Goal: Task Accomplishment & Management: Manage account settings

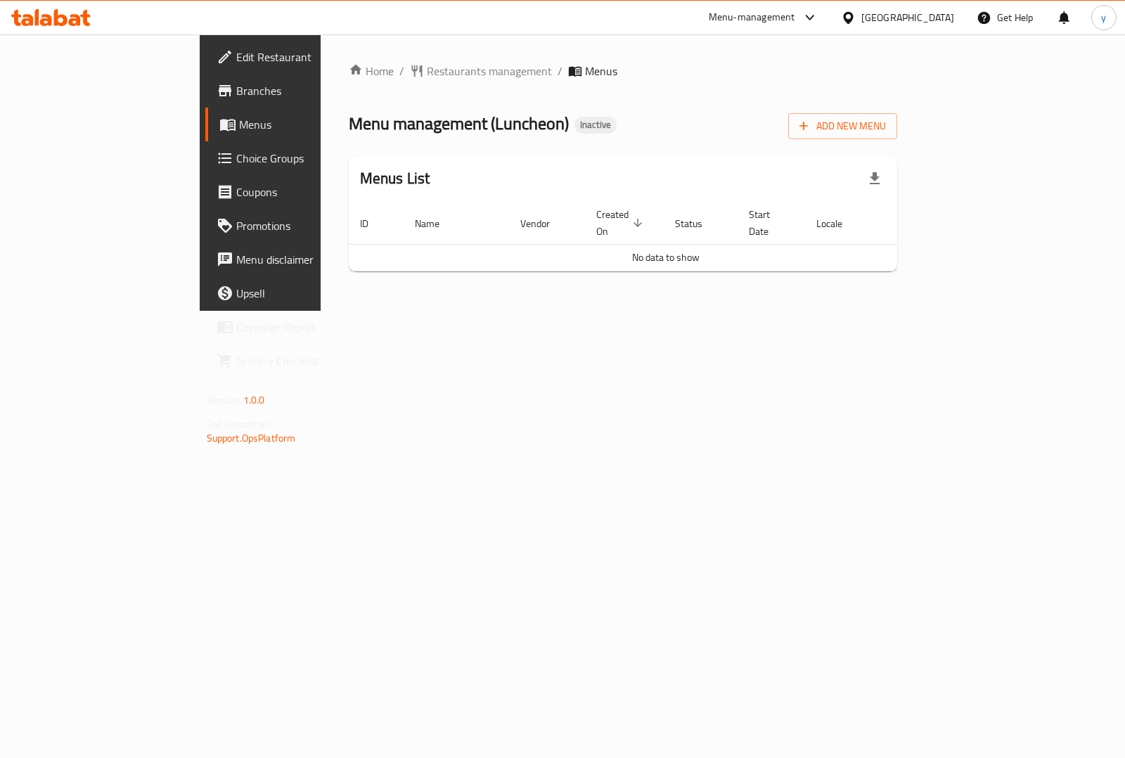
click at [413, 280] on div "Home / Restaurants management / Menus Menu management ( Luncheon ) Inactive Add…" at bounding box center [623, 172] width 605 height 276
click at [886, 124] on span "Add New Menu" at bounding box center [842, 126] width 86 height 18
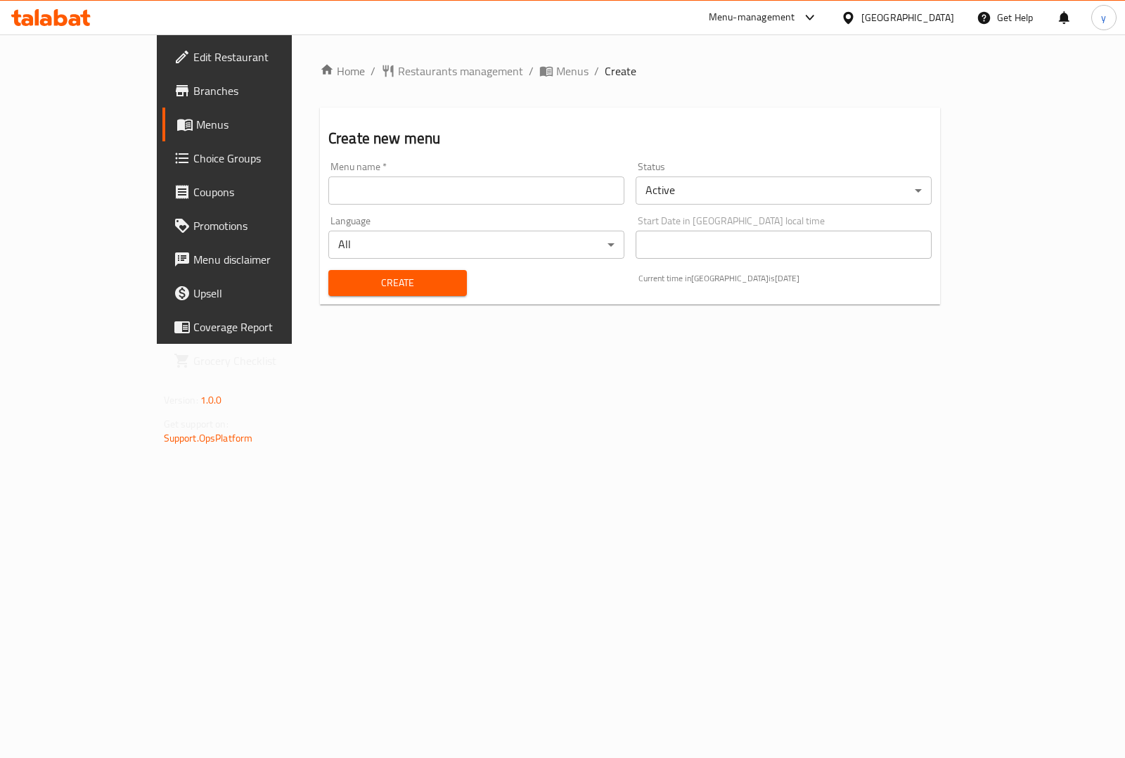
click at [430, 188] on input "text" at bounding box center [476, 190] width 296 height 28
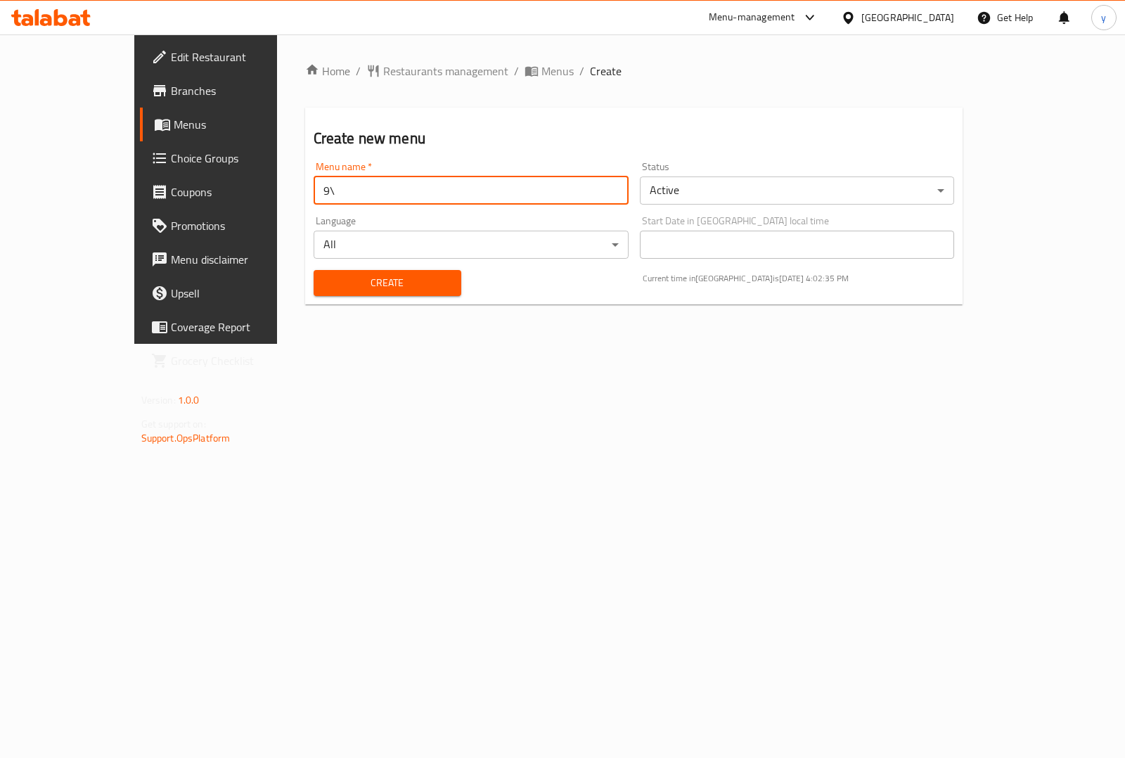
type input "9"
type input "10\9\2025"
click at [396, 286] on span "Create" at bounding box center [387, 283] width 125 height 18
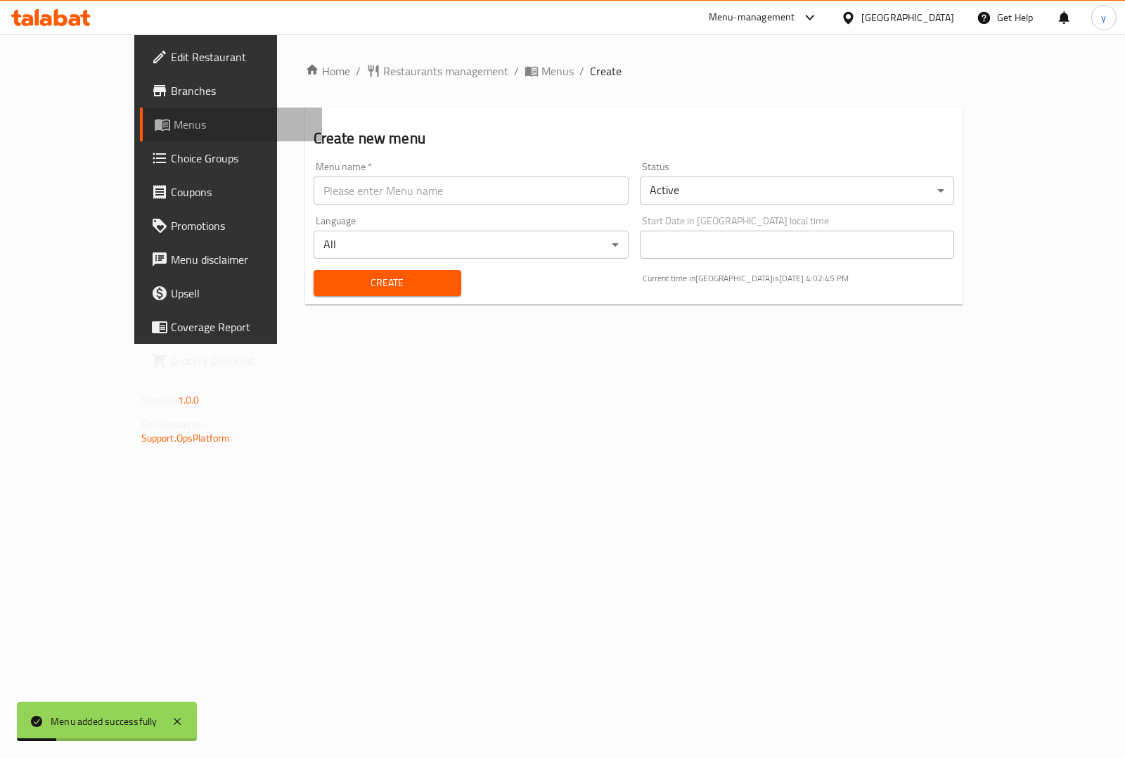
click at [174, 124] on span "Menus" at bounding box center [242, 124] width 137 height 17
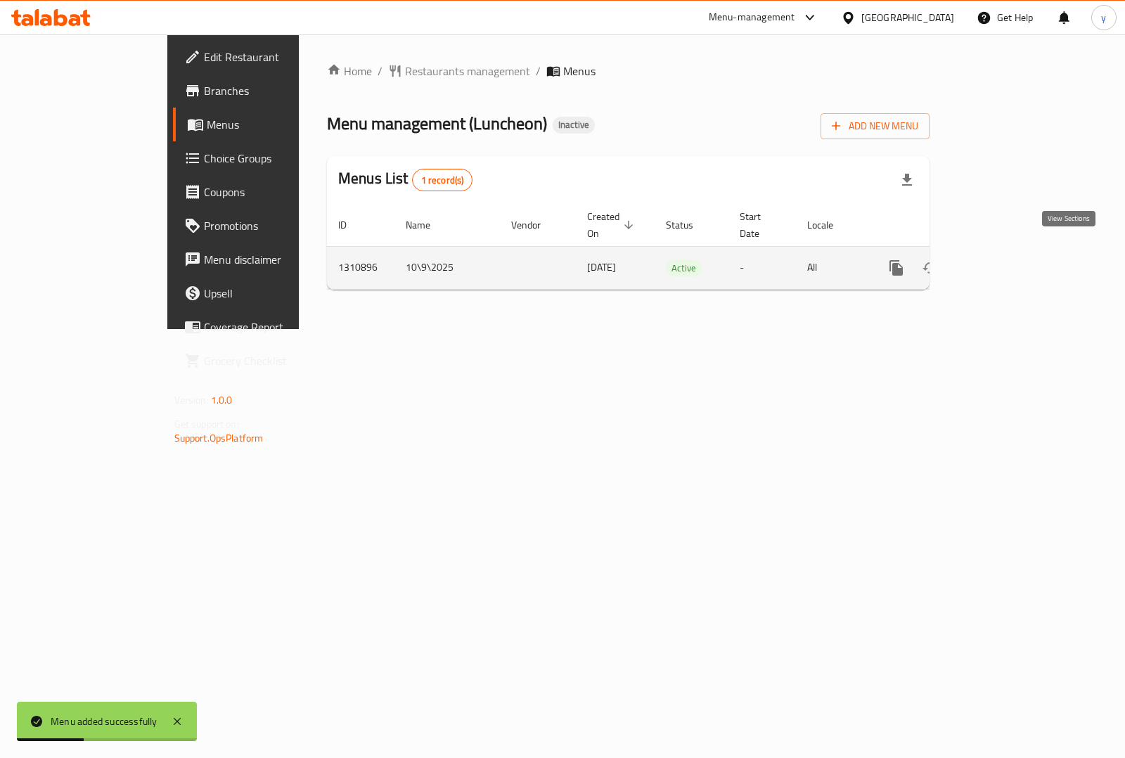
click at [1006, 259] on icon "enhanced table" at bounding box center [997, 267] width 17 height 17
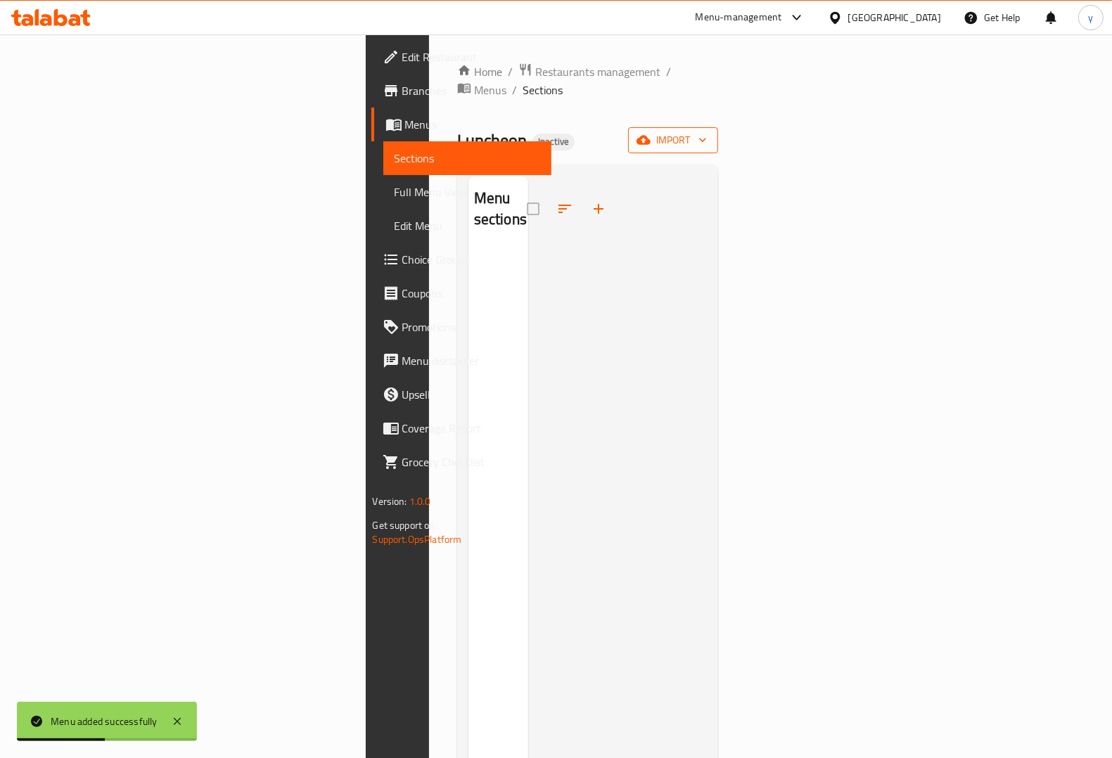
click at [707, 131] on span "import" at bounding box center [672, 140] width 67 height 18
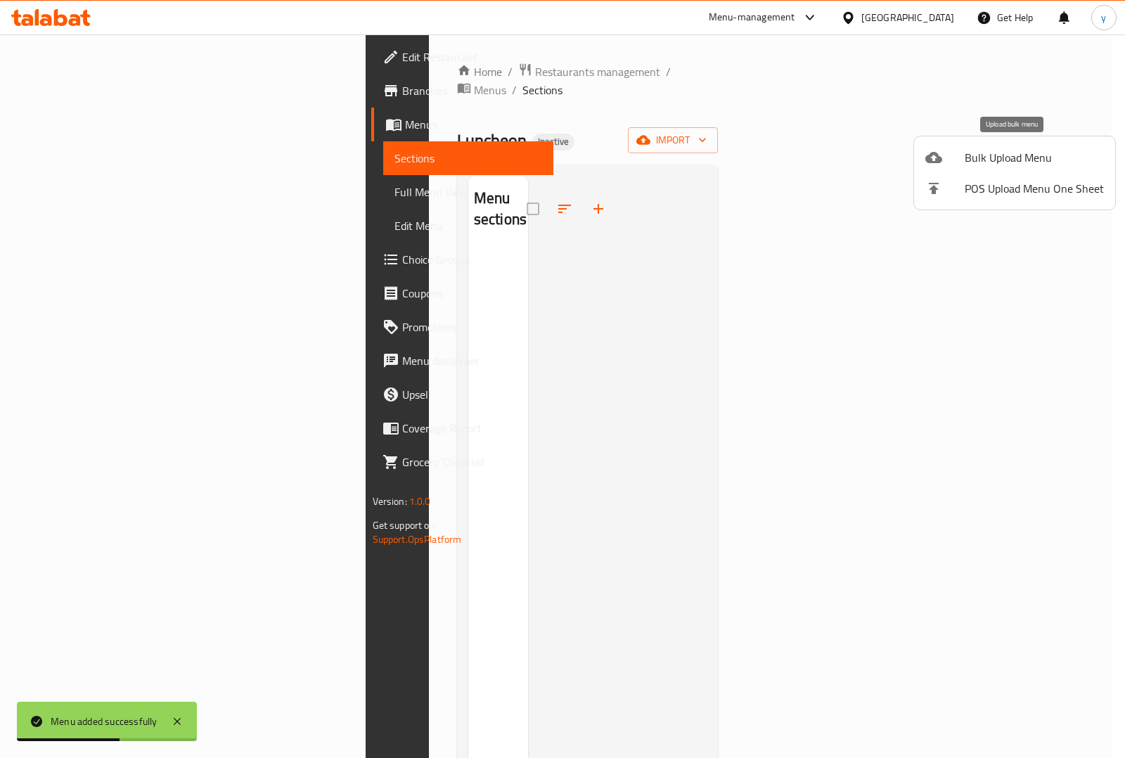
click at [975, 159] on span "Bulk Upload Menu" at bounding box center [1034, 157] width 139 height 17
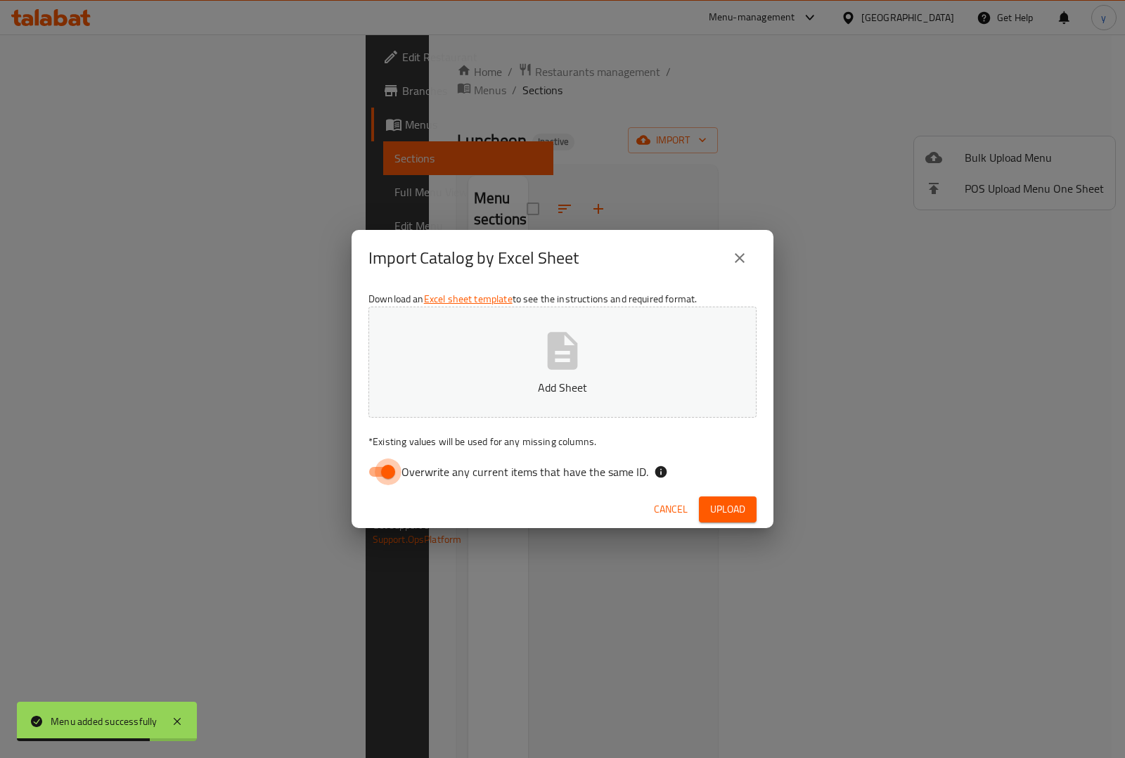
click at [392, 466] on input "Overwrite any current items that have the same ID." at bounding box center [388, 471] width 80 height 27
checkbox input "false"
click at [540, 369] on icon "button" at bounding box center [562, 350] width 45 height 45
click at [726, 507] on span "Upload" at bounding box center [727, 510] width 35 height 18
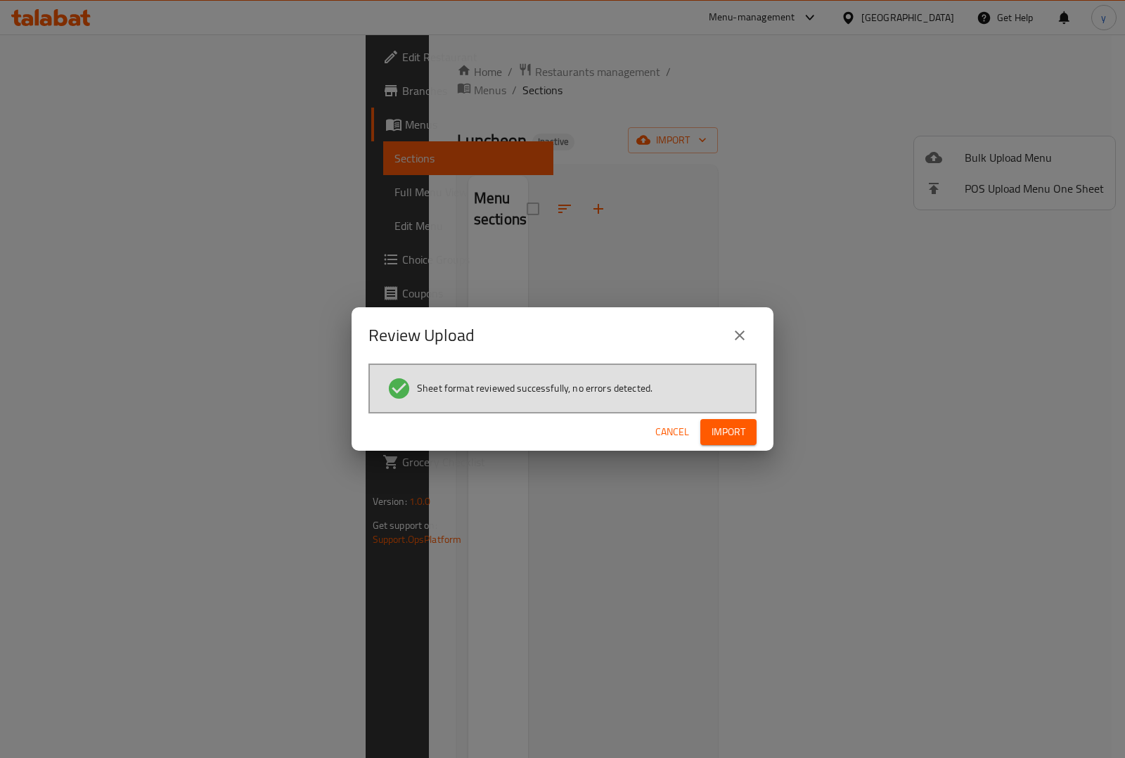
click at [735, 430] on span "Import" at bounding box center [729, 432] width 34 height 18
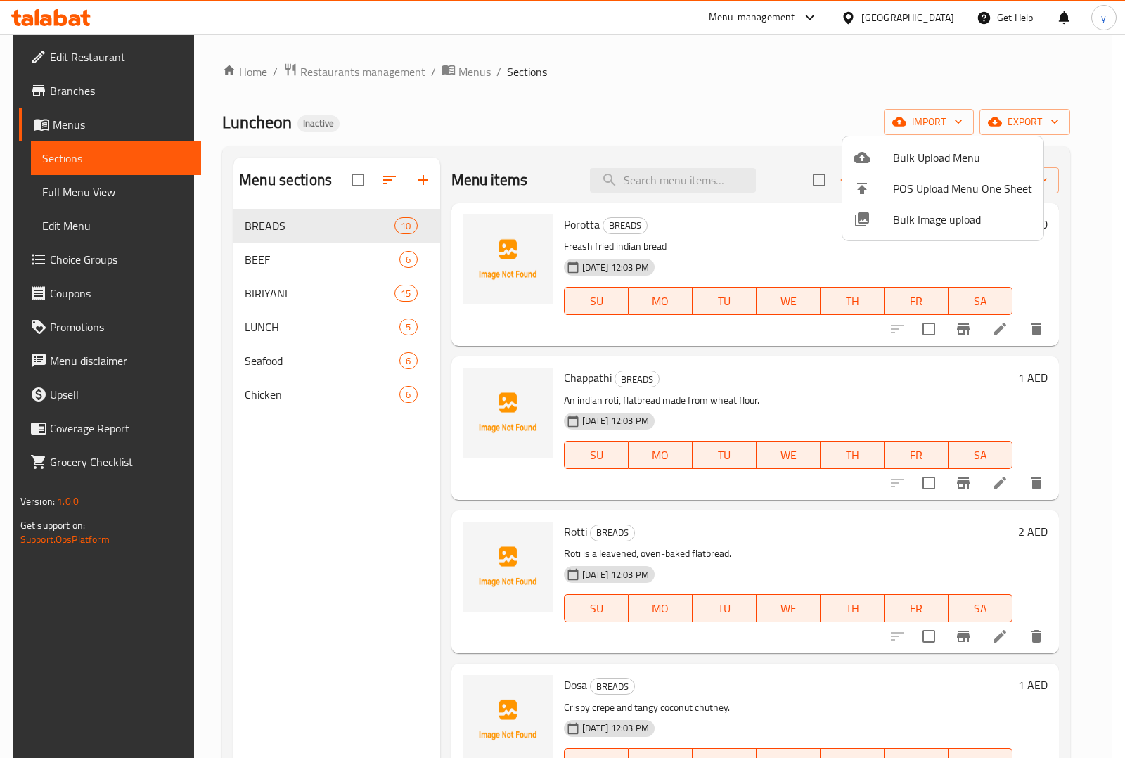
click at [1091, 307] on div at bounding box center [562, 379] width 1125 height 758
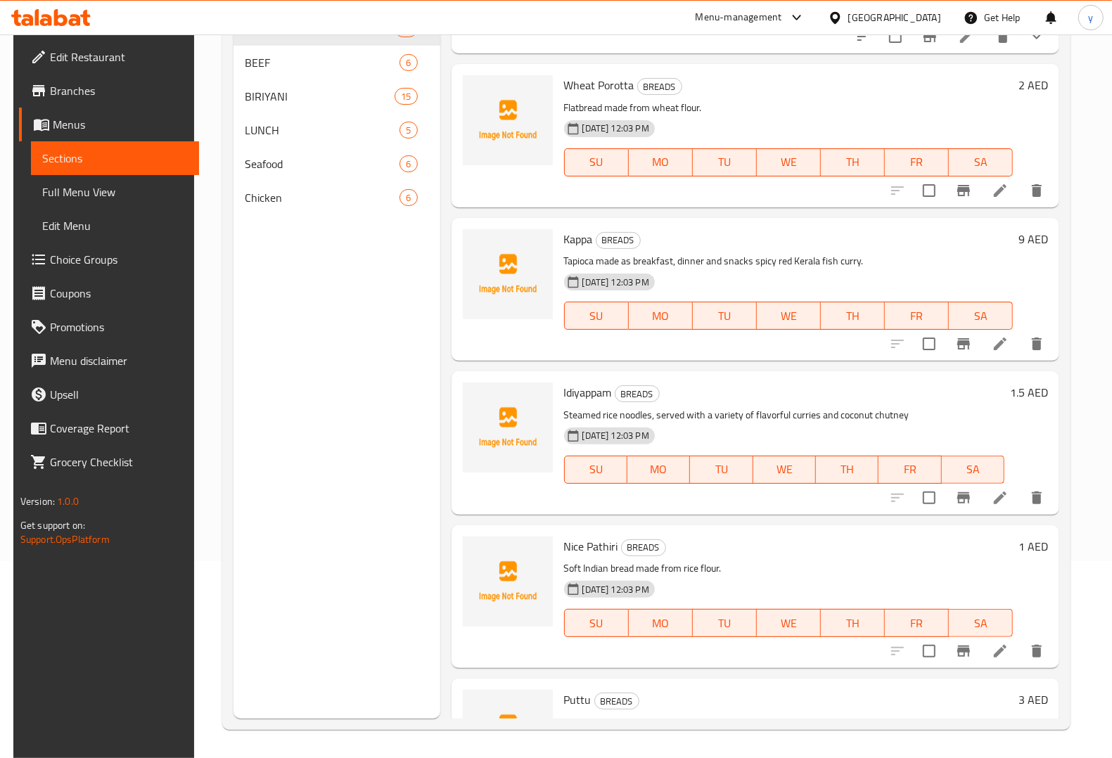
scroll to position [214, 0]
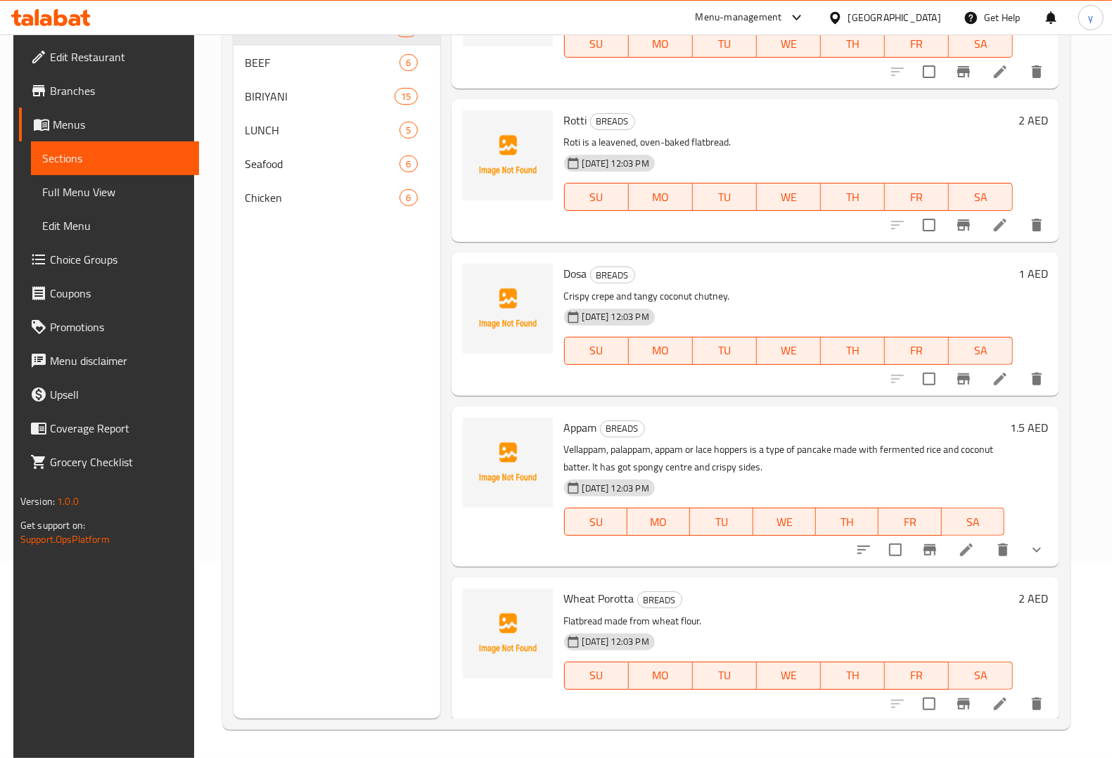
click at [58, 195] on span "Full Menu View" at bounding box center [115, 192] width 146 height 17
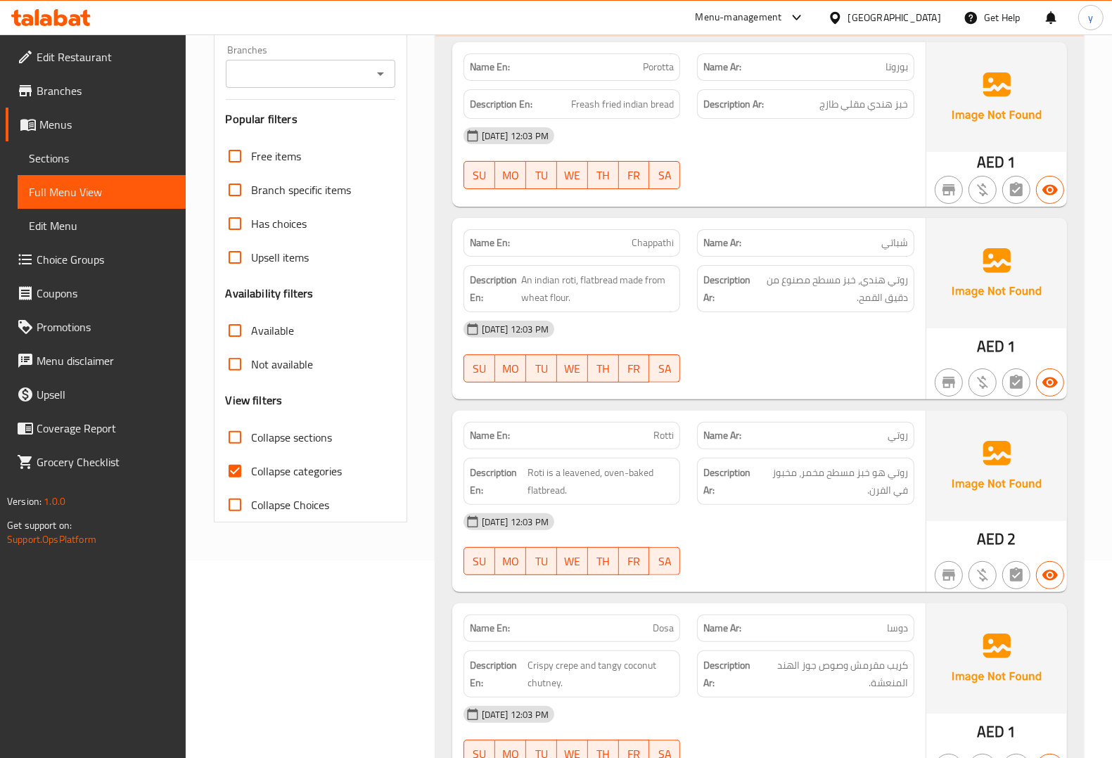
click at [234, 465] on input "Collapse categories" at bounding box center [235, 471] width 34 height 34
checkbox input "false"
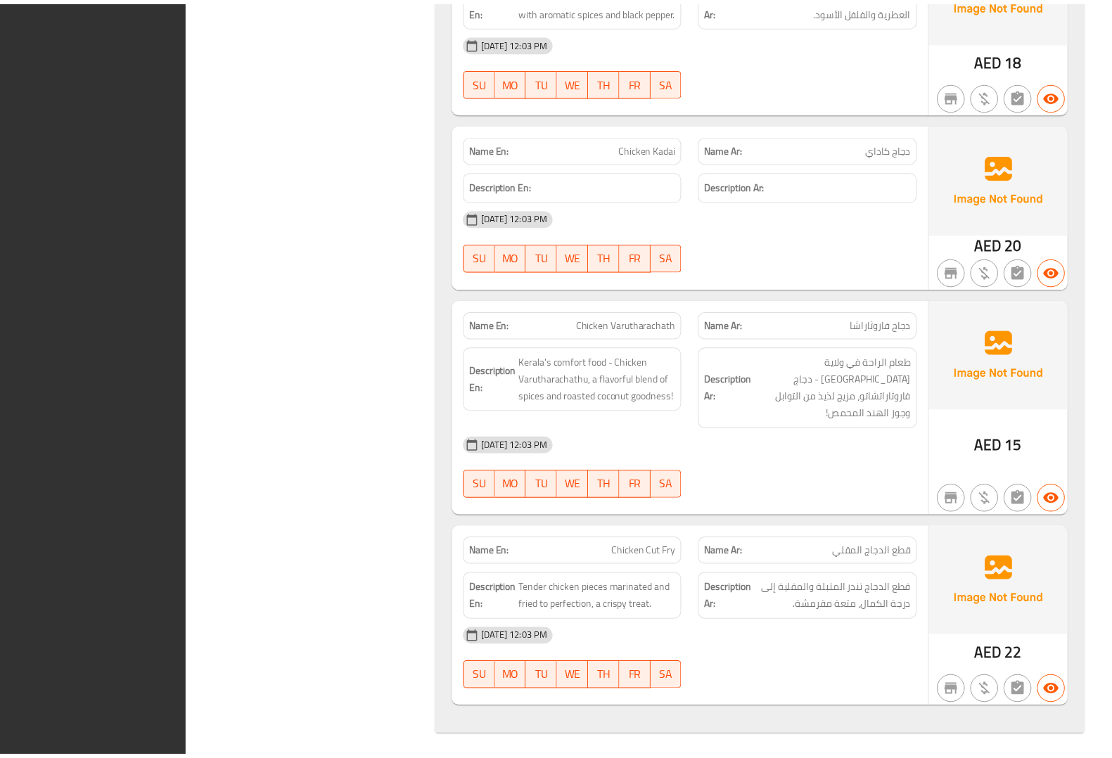
scroll to position [10491, 0]
